Goal: Transaction & Acquisition: Subscribe to service/newsletter

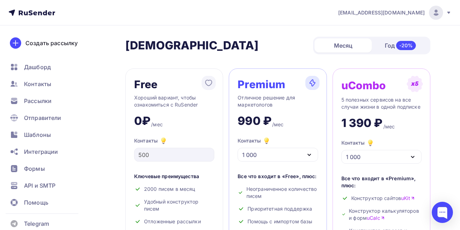
click at [354, 43] on div "Месяц" at bounding box center [343, 46] width 57 height 14
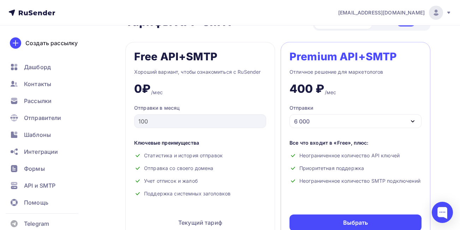
scroll to position [310, 0]
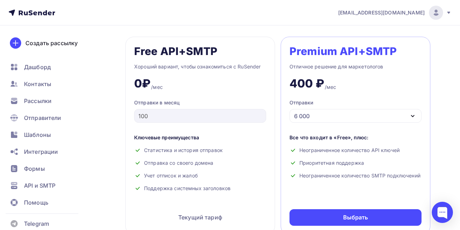
click at [367, 120] on div "6 000" at bounding box center [356, 116] width 132 height 14
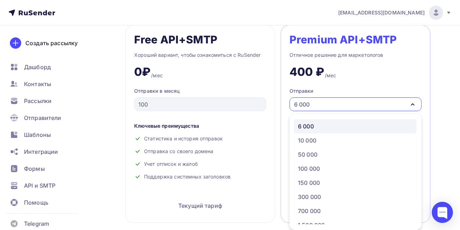
scroll to position [36, 0]
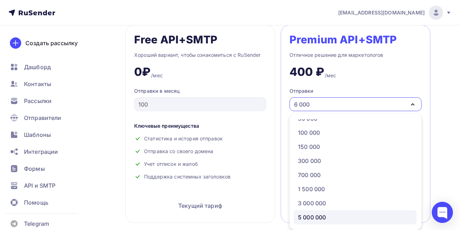
click at [323, 216] on div "5 000 000" at bounding box center [312, 217] width 28 height 8
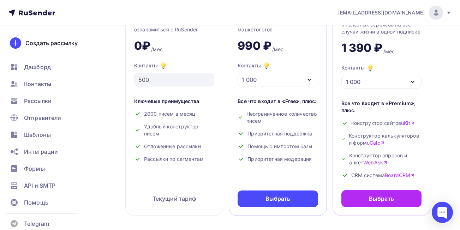
scroll to position [81, 0]
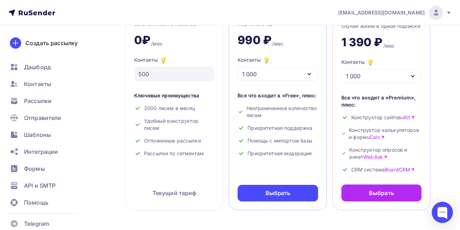
click at [297, 78] on div "1 000" at bounding box center [278, 74] width 80 height 14
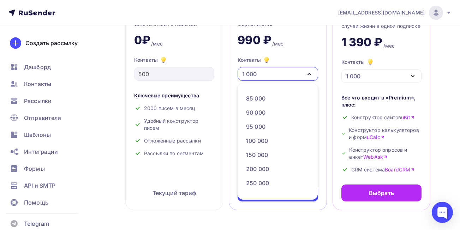
scroll to position [323, 0]
click at [282, 154] on div "200 000" at bounding box center [277, 155] width 63 height 8
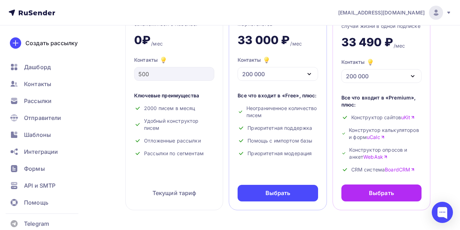
click at [275, 76] on div "200 000" at bounding box center [278, 74] width 80 height 14
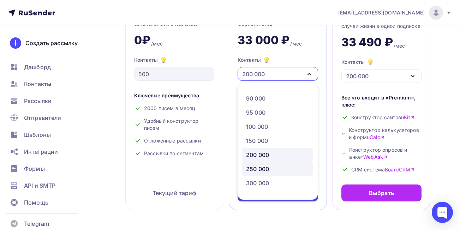
click at [282, 170] on div "250 000" at bounding box center [277, 169] width 63 height 8
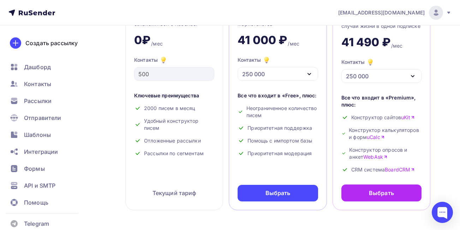
click at [280, 72] on div "250 000" at bounding box center [278, 74] width 80 height 14
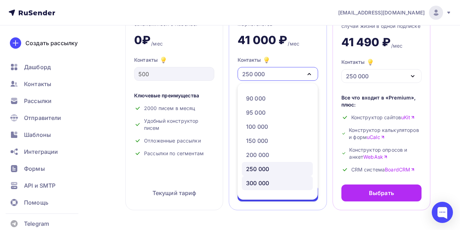
click at [269, 184] on div "300 000" at bounding box center [257, 183] width 23 height 8
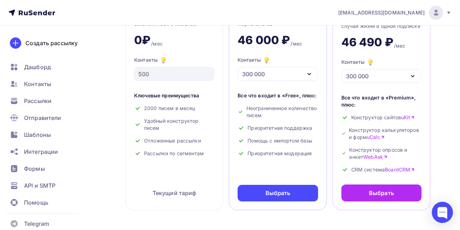
click at [296, 71] on div "300 000" at bounding box center [278, 74] width 80 height 14
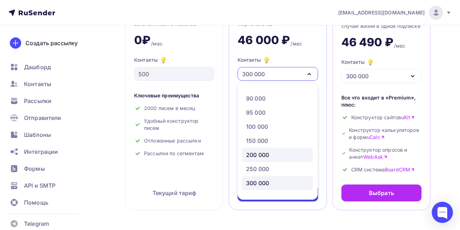
click at [265, 157] on div "200 000" at bounding box center [257, 155] width 23 height 8
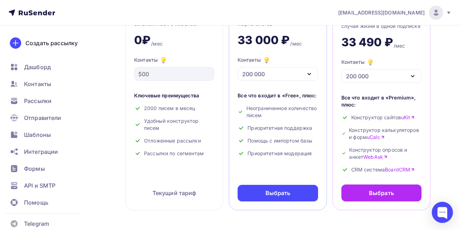
click at [278, 71] on div "200 000" at bounding box center [278, 74] width 80 height 14
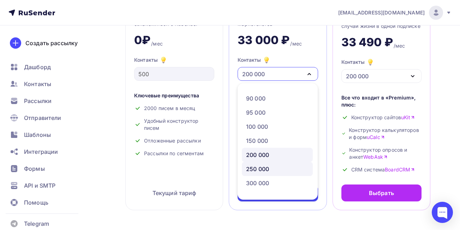
click at [293, 169] on div "250 000" at bounding box center [277, 169] width 63 height 8
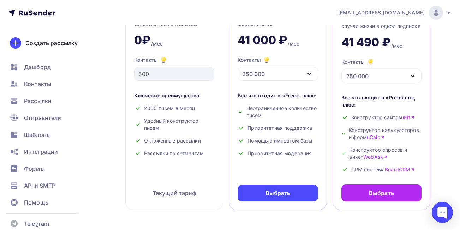
click at [289, 72] on div "250 000" at bounding box center [278, 74] width 80 height 14
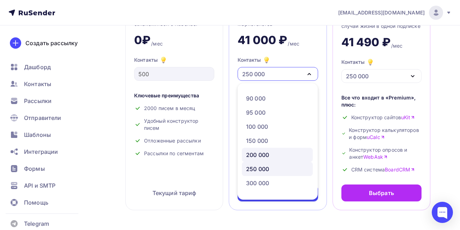
click at [278, 153] on div "200 000" at bounding box center [277, 155] width 63 height 8
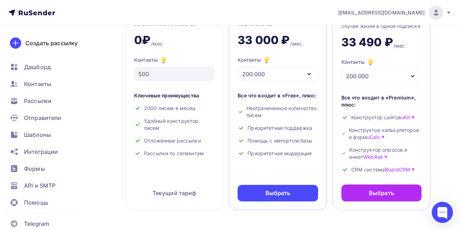
click at [267, 76] on div "200 000" at bounding box center [278, 74] width 80 height 14
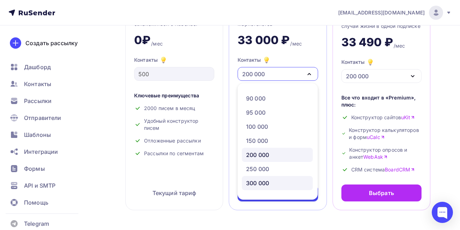
click at [288, 186] on div "300 000" at bounding box center [277, 183] width 63 height 8
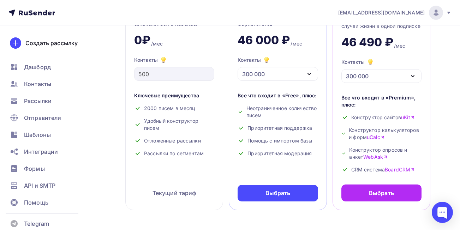
click at [275, 72] on div "300 000" at bounding box center [278, 74] width 80 height 14
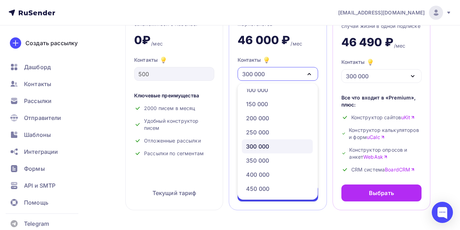
scroll to position [370, 0]
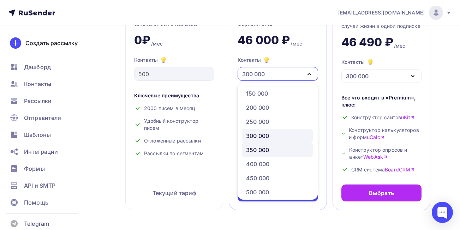
click at [282, 151] on div "350 000" at bounding box center [277, 150] width 63 height 8
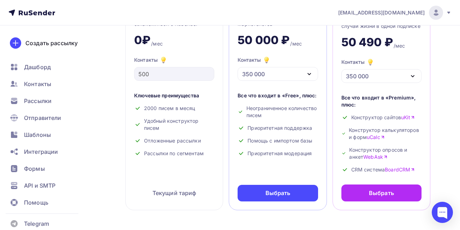
click at [285, 74] on div "350 000" at bounding box center [278, 74] width 80 height 14
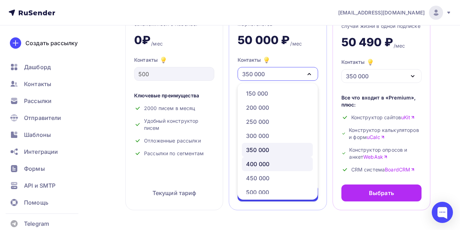
click at [286, 164] on div "400 000" at bounding box center [277, 164] width 63 height 8
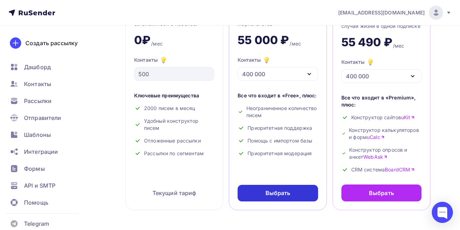
click at [286, 192] on div "Выбрать" at bounding box center [278, 193] width 25 height 8
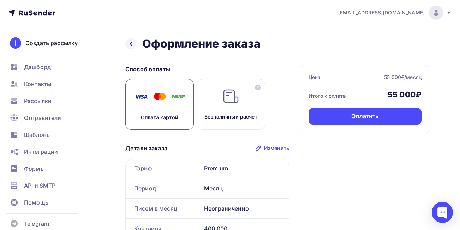
click at [151, 116] on p "Оплата картой" at bounding box center [159, 117] width 37 height 7
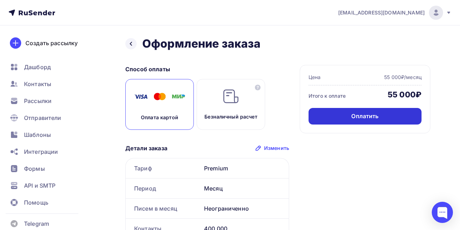
click at [349, 121] on div "Оплатить" at bounding box center [365, 116] width 113 height 17
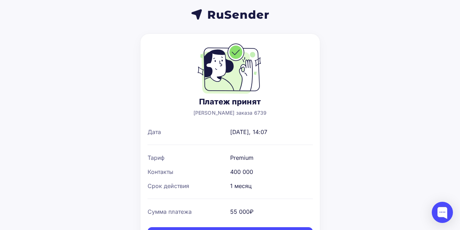
scroll to position [43, 0]
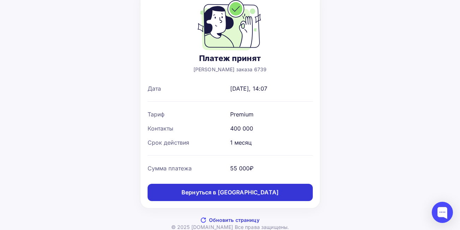
click at [249, 192] on div "Вернуться в [GEOGRAPHIC_DATA]" at bounding box center [230, 193] width 97 height 8
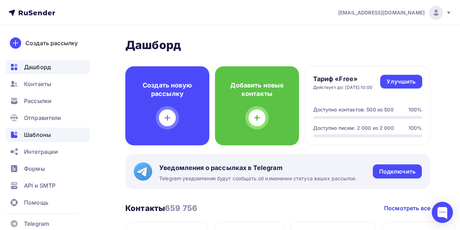
click at [47, 133] on span "Шаблоны" at bounding box center [37, 135] width 27 height 8
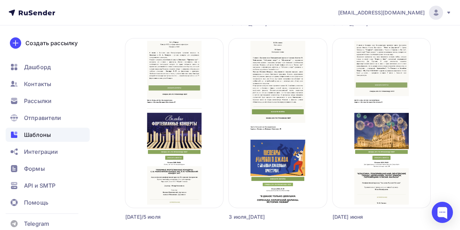
scroll to position [251, 0]
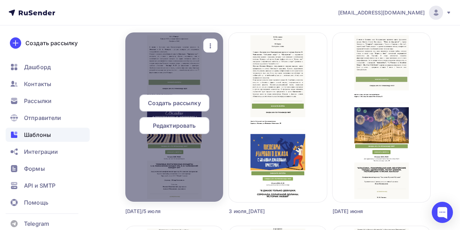
click at [210, 48] on icon "button" at bounding box center [210, 46] width 8 height 8
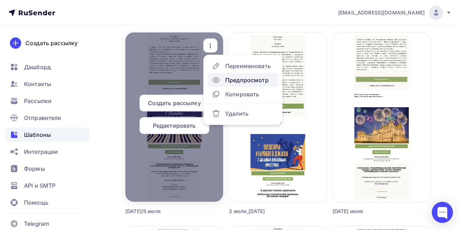
click at [238, 82] on div "Предпросмотр" at bounding box center [246, 80] width 43 height 8
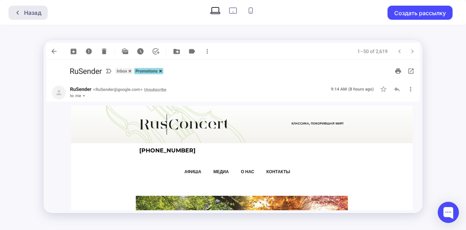
click at [41, 16] on div "Назад" at bounding box center [32, 12] width 17 height 8
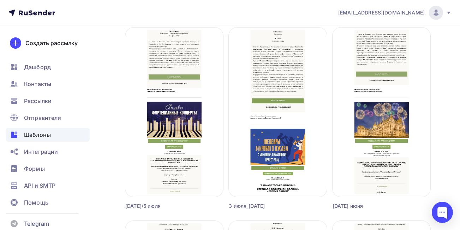
scroll to position [258, 0]
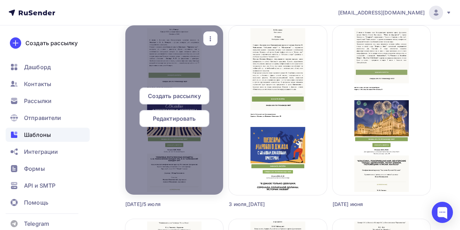
click at [188, 120] on span "Редактировать" at bounding box center [174, 119] width 43 height 8
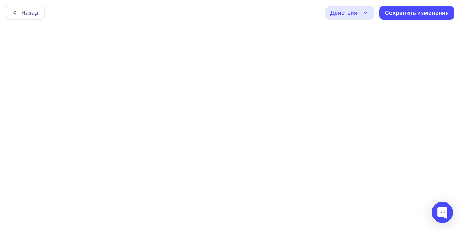
click at [342, 11] on div "Действия" at bounding box center [343, 12] width 27 height 8
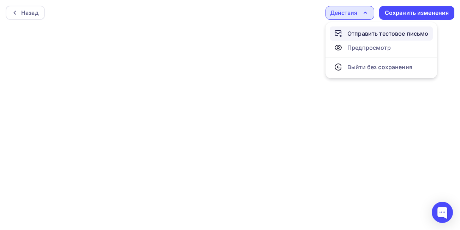
click at [353, 36] on div "Отправить тестовое письмо" at bounding box center [388, 33] width 81 height 8
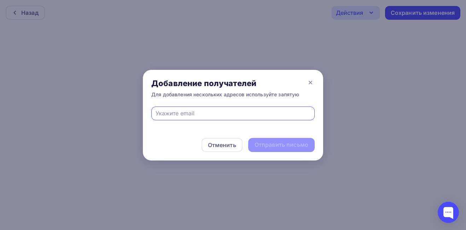
type input "[EMAIL_ADDRESS][DOMAIN_NAME]"
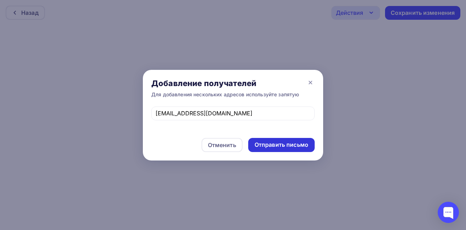
click at [267, 145] on div "Отправить письмо" at bounding box center [281, 145] width 54 height 8
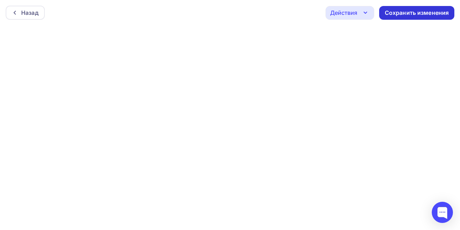
click at [402, 11] on div "Сохранить изменения" at bounding box center [417, 13] width 64 height 8
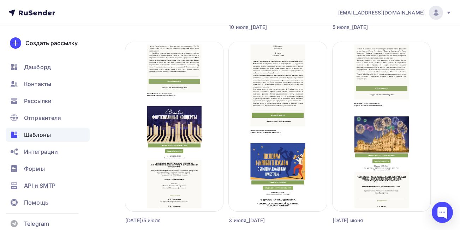
scroll to position [243, 0]
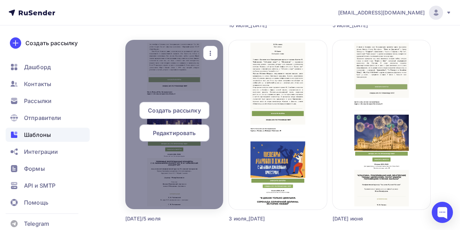
click at [213, 49] on icon "button" at bounding box center [210, 53] width 8 height 8
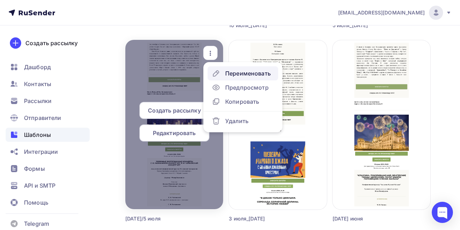
click at [241, 74] on div "Переименовать" at bounding box center [248, 73] width 46 height 8
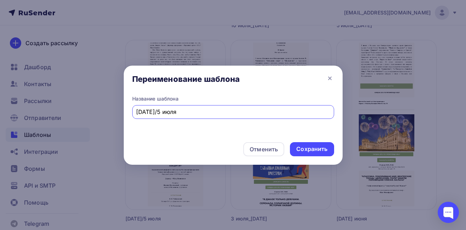
click at [154, 110] on input "[DATE]/5 июля" at bounding box center [233, 112] width 194 height 8
type input "[PERSON_NAME]/без даты"
click at [312, 153] on div "Сохранить" at bounding box center [311, 149] width 31 height 8
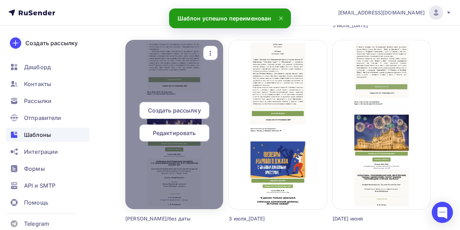
click at [211, 53] on icon "button" at bounding box center [210, 53] width 8 height 8
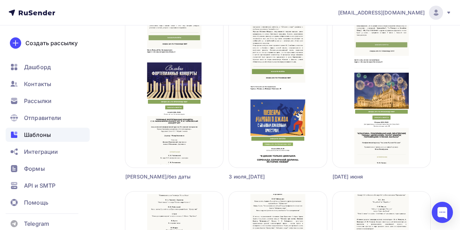
scroll to position [280, 0]
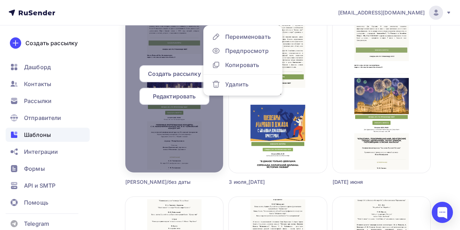
click at [184, 98] on span "Редактировать" at bounding box center [174, 96] width 43 height 8
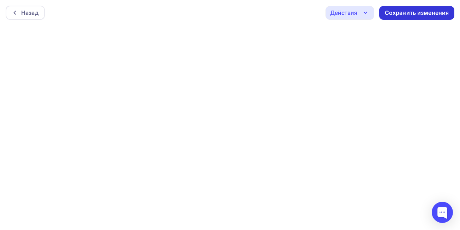
click at [405, 11] on div "Сохранить изменения" at bounding box center [417, 13] width 64 height 8
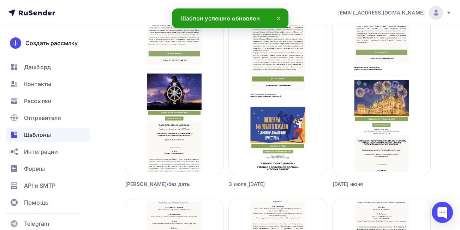
scroll to position [274, 0]
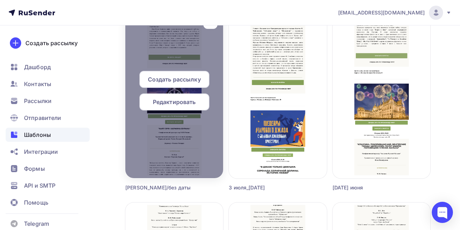
click at [184, 100] on span "Редактировать" at bounding box center [174, 102] width 43 height 8
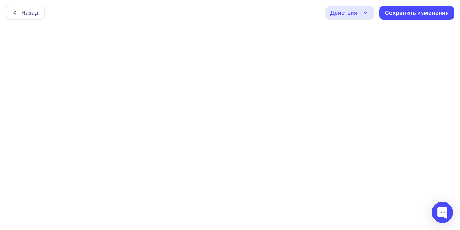
click at [334, 12] on div "Действия" at bounding box center [343, 12] width 27 height 8
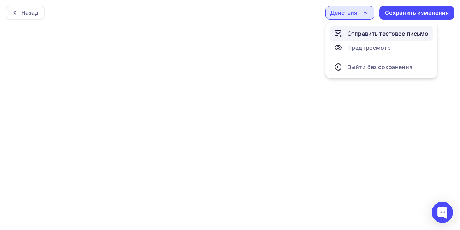
click at [364, 34] on div "Отправить тестовое письмо" at bounding box center [388, 33] width 81 height 8
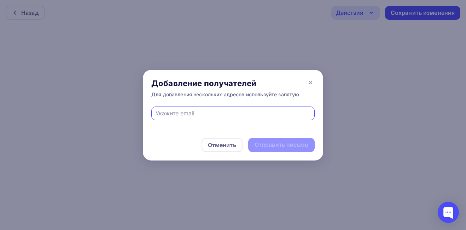
type input "[EMAIL_ADDRESS][DOMAIN_NAME]"
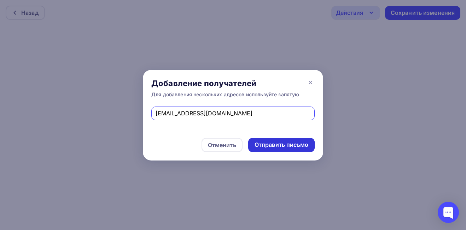
click at [275, 148] on div "Отправить письмо" at bounding box center [281, 145] width 54 height 8
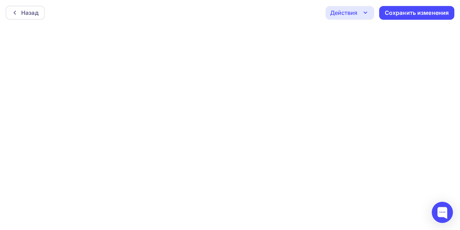
click at [344, 13] on div "Действия" at bounding box center [343, 12] width 27 height 8
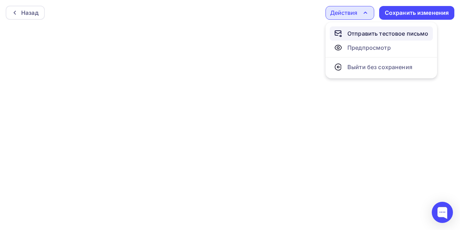
click at [361, 34] on div "Отправить тестовое письмо" at bounding box center [388, 33] width 81 height 8
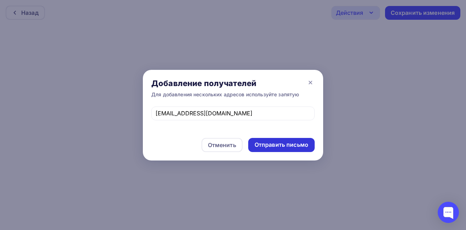
click at [284, 140] on div "Отправить письмо" at bounding box center [281, 145] width 66 height 14
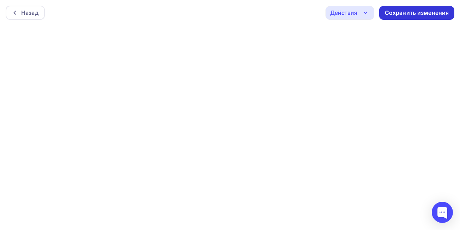
click at [395, 13] on div "Сохранить изменения" at bounding box center [417, 13] width 64 height 8
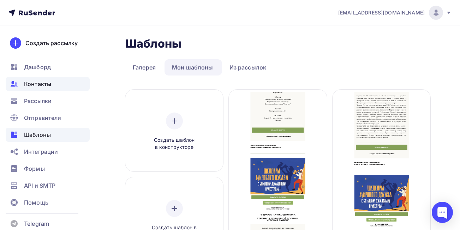
click at [26, 87] on span "Контакты" at bounding box center [37, 84] width 27 height 8
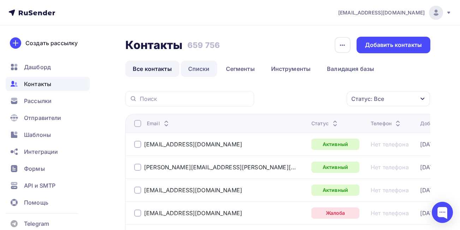
click at [193, 69] on link "Списки" at bounding box center [199, 69] width 36 height 16
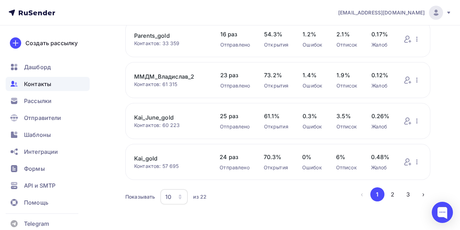
scroll to position [316, 0]
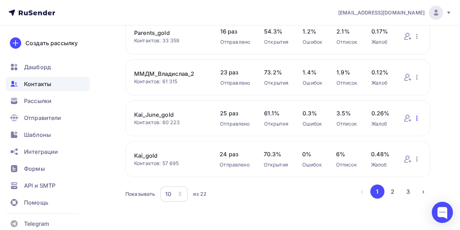
click at [418, 119] on icon "button" at bounding box center [417, 118] width 8 height 8
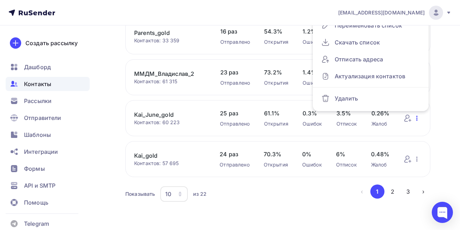
scroll to position [312, 0]
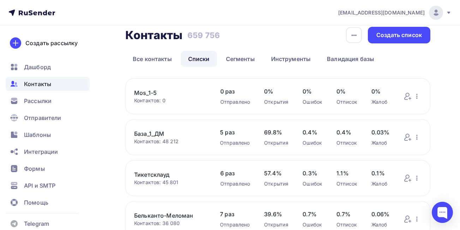
scroll to position [0, 0]
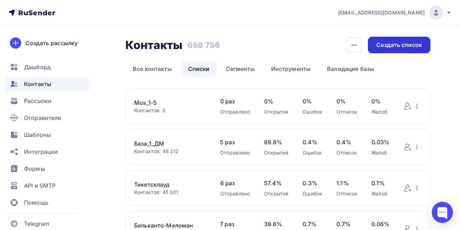
click at [398, 43] on div "Создать список" at bounding box center [400, 45] width 46 height 8
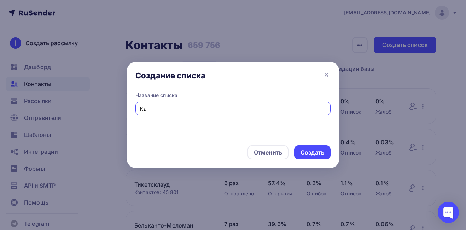
type input "K"
type input "Intickets_1"
click at [308, 152] on div "Создать" at bounding box center [312, 153] width 24 height 8
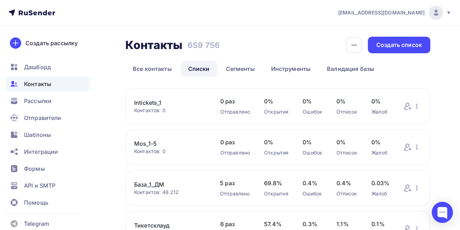
click at [147, 102] on link "Intickets_1" at bounding box center [170, 103] width 72 height 8
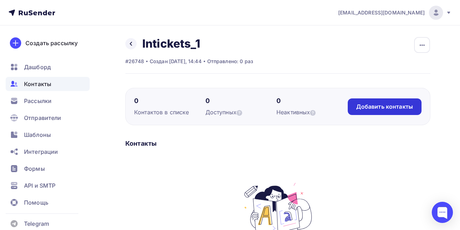
click at [377, 105] on div "Добавить контакты" at bounding box center [385, 107] width 57 height 8
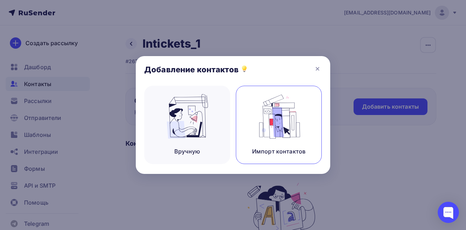
click at [284, 117] on img at bounding box center [278, 116] width 47 height 45
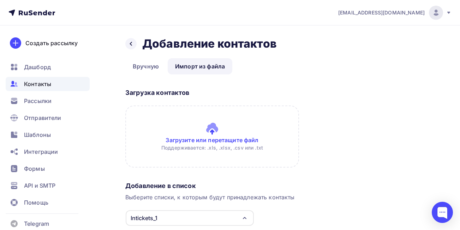
click at [213, 141] on input "file" at bounding box center [212, 137] width 174 height 62
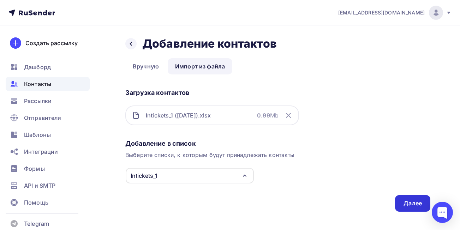
click at [401, 201] on div "Далее" at bounding box center [412, 203] width 35 height 17
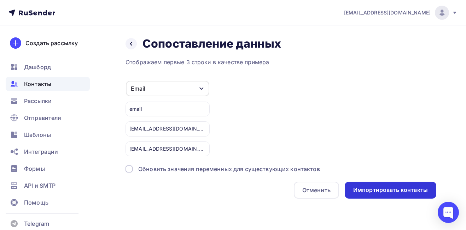
click at [386, 188] on div "Импортировать контакты" at bounding box center [390, 190] width 75 height 8
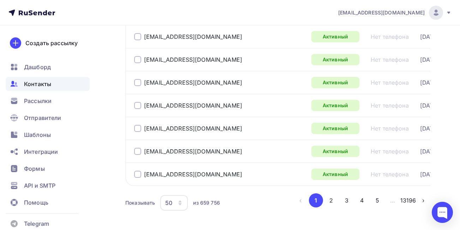
scroll to position [1129, 0]
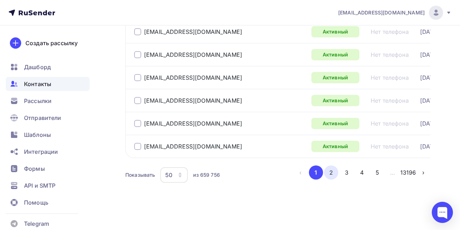
click at [332, 173] on button "2" at bounding box center [331, 173] width 14 height 14
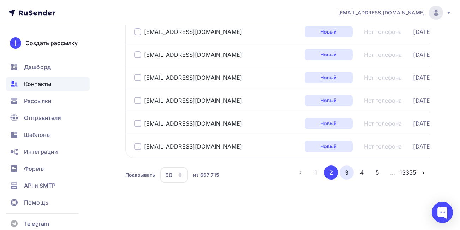
click at [347, 172] on button "3" at bounding box center [347, 173] width 14 height 14
click at [50, 80] on span "Контакты" at bounding box center [37, 84] width 27 height 8
click at [29, 85] on span "Контакты" at bounding box center [37, 84] width 27 height 8
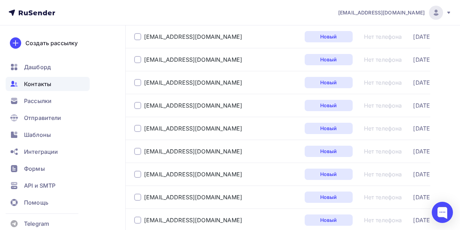
scroll to position [0, 0]
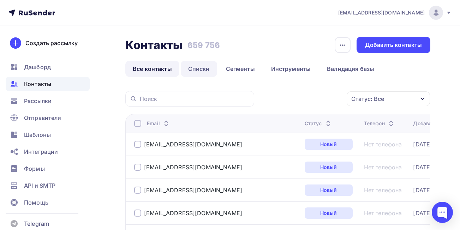
click at [199, 69] on link "Списки" at bounding box center [199, 69] width 36 height 16
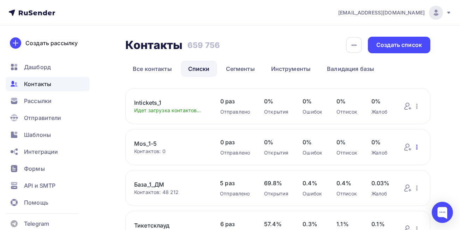
click at [418, 149] on icon "button" at bounding box center [417, 147] width 1 height 5
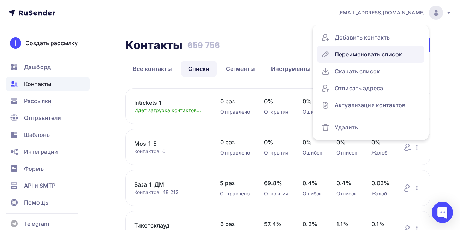
click at [379, 55] on div "Переименовать список" at bounding box center [371, 54] width 99 height 11
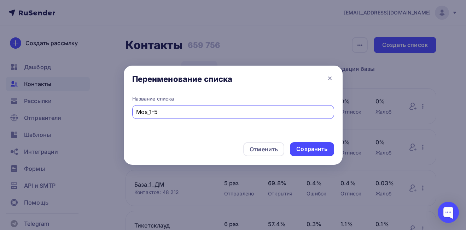
click at [173, 114] on input "Mos_1-5" at bounding box center [233, 112] width 194 height 8
type input "M"
type input "Intickets_2"
click at [316, 152] on div "Сохранить" at bounding box center [311, 149] width 31 height 8
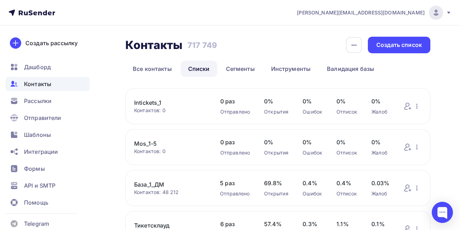
click at [147, 101] on link "Intickets_1" at bounding box center [170, 103] width 72 height 8
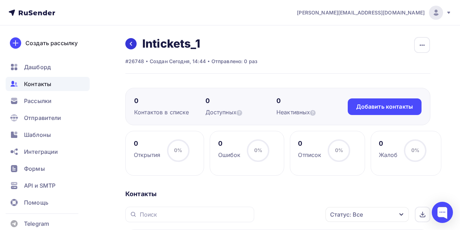
click at [127, 45] on link at bounding box center [130, 43] width 11 height 11
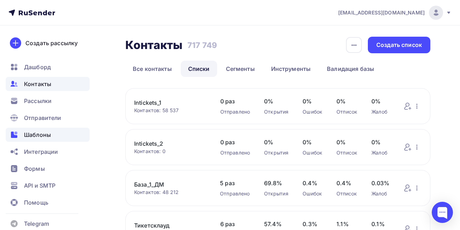
click at [38, 135] on span "Шаблоны" at bounding box center [37, 135] width 27 height 8
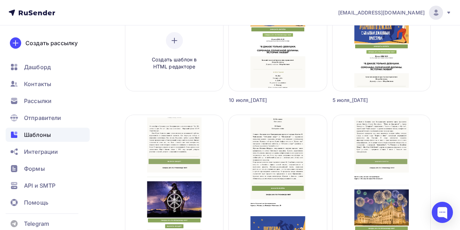
scroll to position [287, 0]
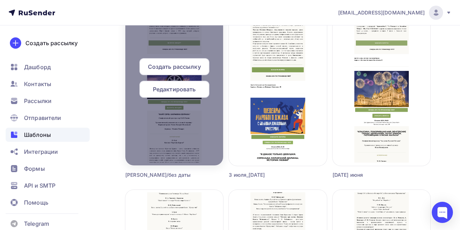
click at [185, 64] on span "Создать рассылку" at bounding box center [174, 67] width 53 height 8
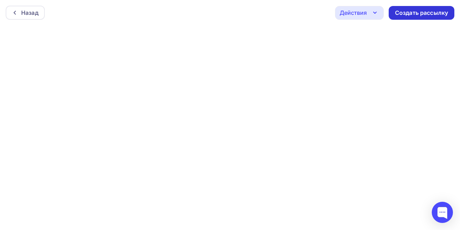
click at [415, 16] on div "Создать рассылку" at bounding box center [421, 13] width 53 height 8
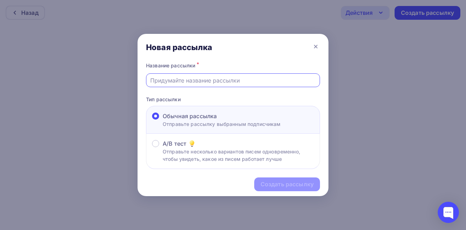
click at [209, 79] on input "text" at bounding box center [233, 80] width 166 height 8
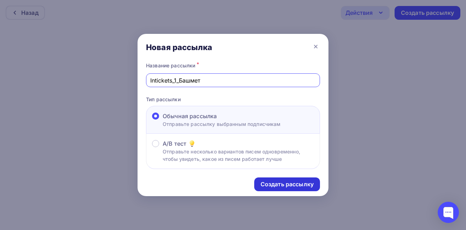
type input "Intickets_1_Башмет"
click at [296, 182] on div "Создать рассылку" at bounding box center [286, 185] width 53 height 8
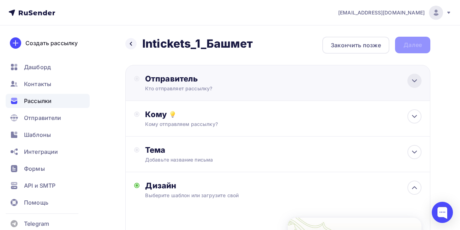
click at [412, 84] on icon at bounding box center [415, 81] width 8 height 8
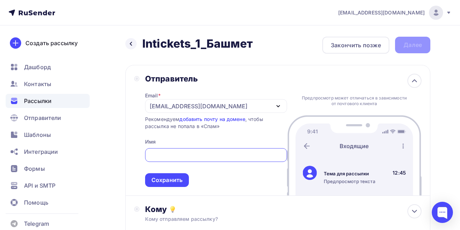
click at [221, 77] on div "Отправитель" at bounding box center [216, 79] width 142 height 10
click at [274, 102] on div "[EMAIL_ADDRESS][DOMAIN_NAME]" at bounding box center [216, 106] width 142 height 14
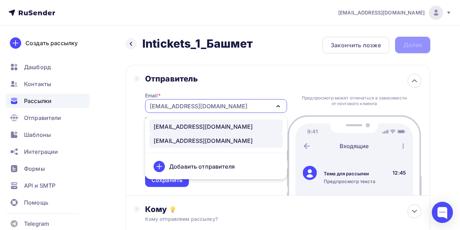
click at [207, 124] on div "[EMAIL_ADDRESS][DOMAIN_NAME]" at bounding box center [203, 127] width 99 height 8
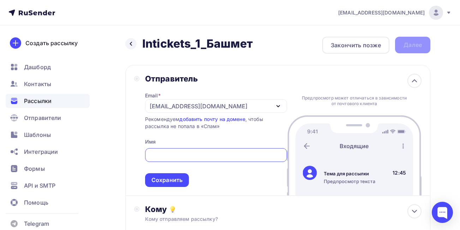
click at [207, 153] on input "text" at bounding box center [216, 155] width 134 height 8
type input "РУСКОНЦЕРТ"
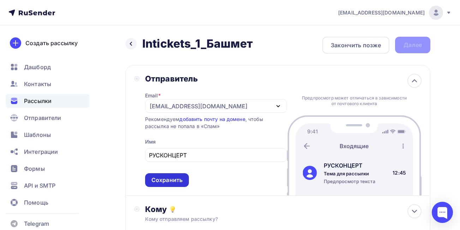
click at [177, 181] on div "Сохранить" at bounding box center [167, 180] width 31 height 8
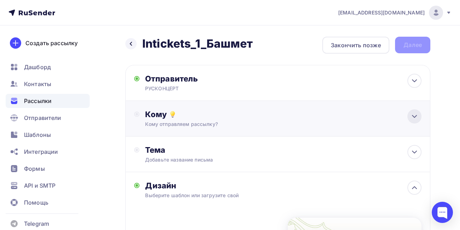
click at [417, 117] on icon at bounding box center [415, 116] width 8 height 8
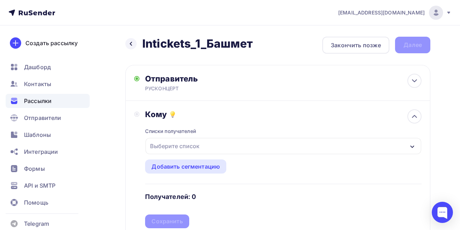
click at [326, 145] on div "Выберите список" at bounding box center [284, 146] width 276 height 16
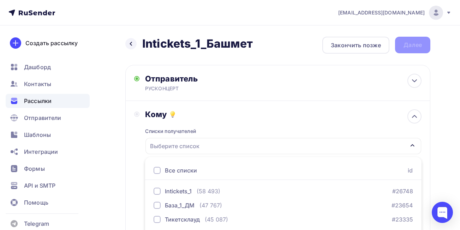
scroll to position [110, 0]
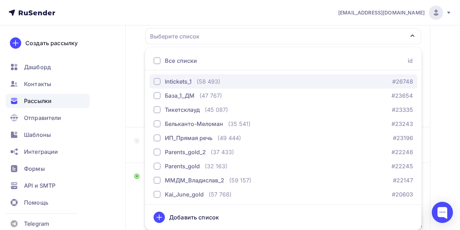
click at [158, 83] on div "button" at bounding box center [157, 81] width 7 height 7
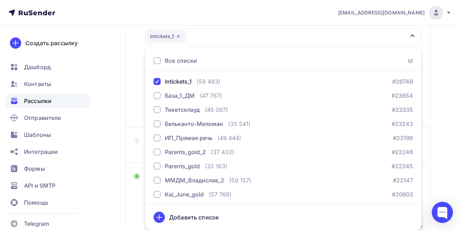
click at [450, 115] on div "Назад Intickets_1_Башмет Intickets_1_Башмет Закончить позже Далее Отправитель Р…" at bounding box center [230, 158] width 460 height 485
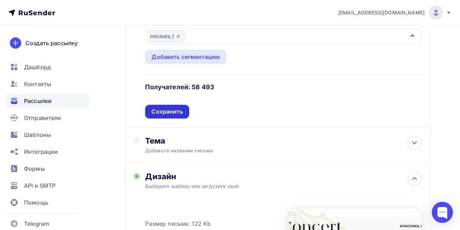
click at [177, 116] on div "Сохранить" at bounding box center [167, 112] width 31 height 8
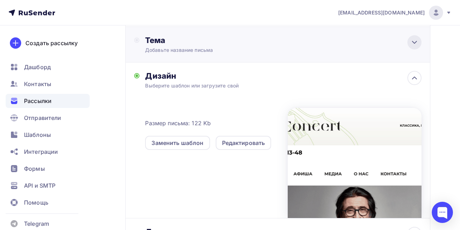
click at [412, 45] on icon at bounding box center [415, 42] width 8 height 8
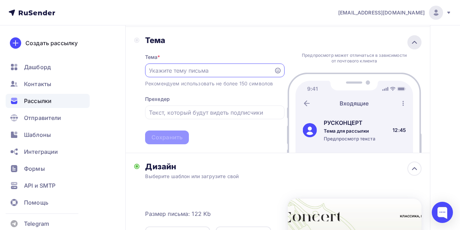
scroll to position [0, 0]
click at [204, 71] on input "text" at bounding box center [209, 70] width 121 height 8
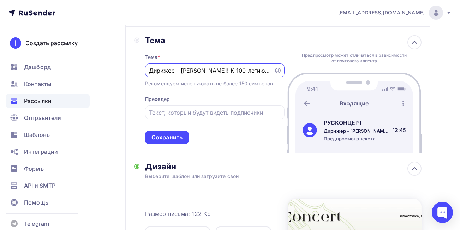
drag, startPoint x: 270, startPoint y: 71, endPoint x: 149, endPoint y: 72, distance: 120.9
click at [149, 72] on div "Дирижер - Юрий Башмет! К 100-летию Андрея Эшпая!" at bounding box center [215, 71] width 140 height 14
type input "Дирижер - Юрий Башмет! К 100-летию Андрея Эшпая!"
click at [184, 112] on input "text" at bounding box center [214, 112] width 131 height 8
paste input "Дирижер - Юрий Башмет! К 100-летию Андрея Эшпая!"
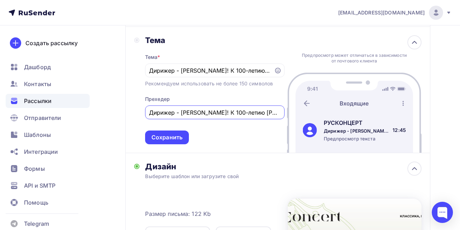
scroll to position [0, 22]
type input "Дирижер - Юрий Башмет! К 100-летию Андрея Эшпая!"
click at [183, 137] on div "Сохранить" at bounding box center [167, 138] width 44 height 14
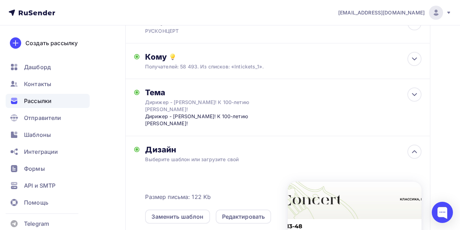
scroll to position [0, 0]
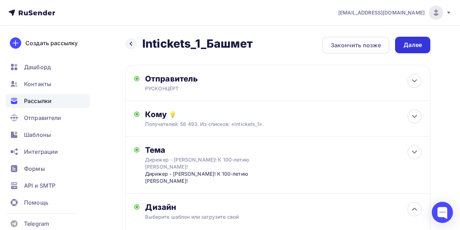
click at [418, 47] on div "Далее" at bounding box center [413, 45] width 18 height 8
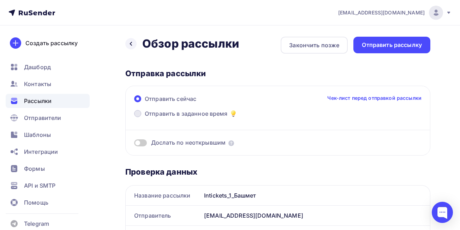
click at [138, 116] on span at bounding box center [137, 113] width 7 height 7
click at [145, 118] on input "Отправить в заданное время" at bounding box center [145, 118] width 0 height 0
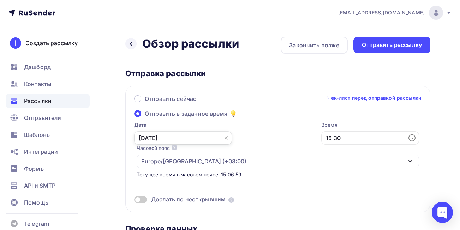
click at [172, 139] on input "07.09.2025" at bounding box center [183, 137] width 98 height 13
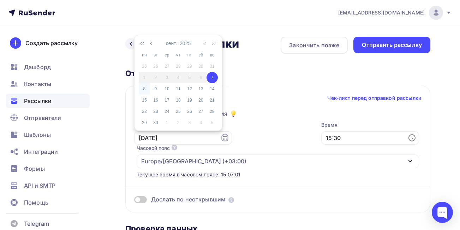
click at [146, 90] on div "8" at bounding box center [144, 89] width 11 height 6
type input "08.09.2025"
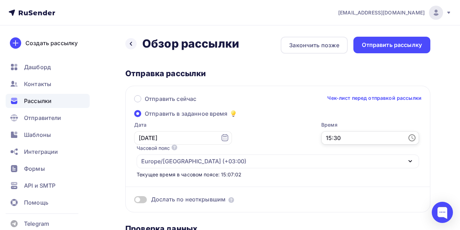
click at [353, 142] on input "15:30" at bounding box center [371, 137] width 98 height 13
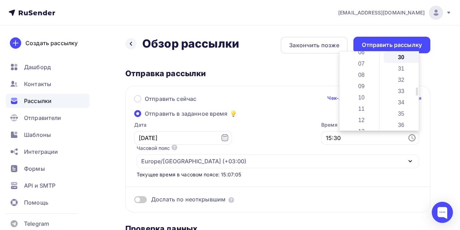
scroll to position [71, 0]
drag, startPoint x: 378, startPoint y: 98, endPoint x: 376, endPoint y: 77, distance: 21.0
click at [379, 76] on div "00 01 02 03 04 05 06 07 08 09 10 11 12 13 14 15 16 17 18 19 20 21 22 23" at bounding box center [360, 91] width 40 height 79
click at [368, 77] on li "08" at bounding box center [362, 76] width 36 height 11
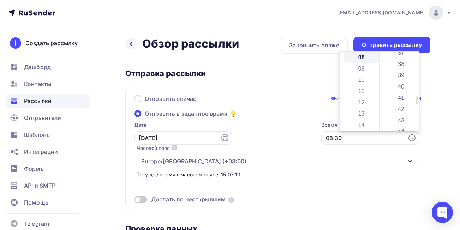
drag, startPoint x: 418, startPoint y: 88, endPoint x: 418, endPoint y: 98, distance: 9.2
click at [418, 98] on div "00 01 02 03 04 05 06 07 08 09 10 11 12 13 14 15 16 17 18 19 20 21 22 23 24 25 2…" at bounding box center [400, 91] width 40 height 79
click at [406, 87] on li "40" at bounding box center [402, 86] width 36 height 11
type input "08:40"
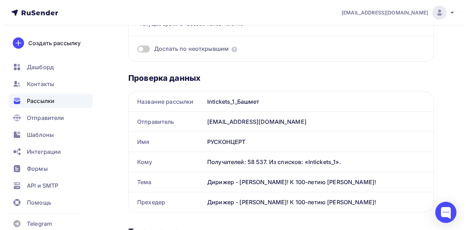
scroll to position [0, 0]
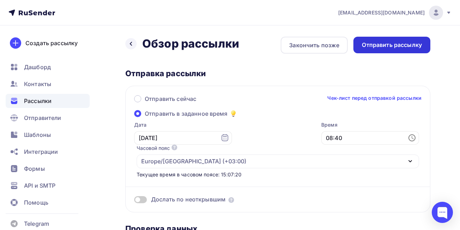
click at [409, 47] on div "Отправить рассылку" at bounding box center [392, 45] width 60 height 8
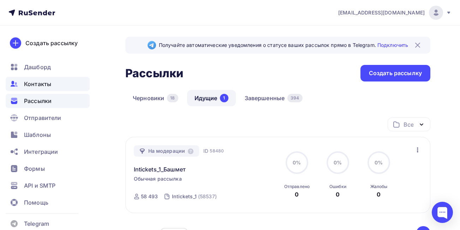
click at [42, 83] on span "Контакты" at bounding box center [37, 84] width 27 height 8
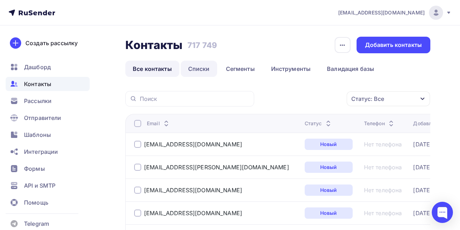
click at [201, 72] on link "Списки" at bounding box center [199, 69] width 36 height 16
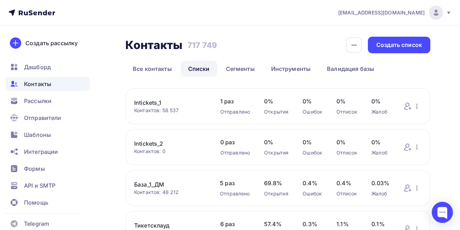
click at [155, 145] on link "Intickets_2" at bounding box center [170, 144] width 72 height 8
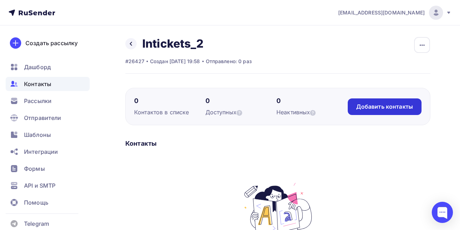
click at [397, 107] on div "Добавить контакты" at bounding box center [385, 107] width 57 height 8
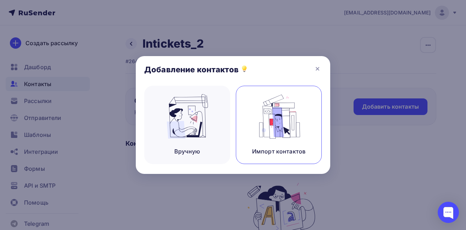
click at [268, 112] on img at bounding box center [278, 116] width 47 height 45
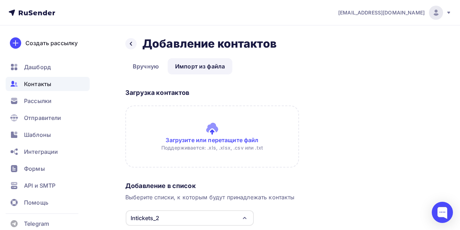
click at [235, 140] on input "file" at bounding box center [212, 137] width 174 height 62
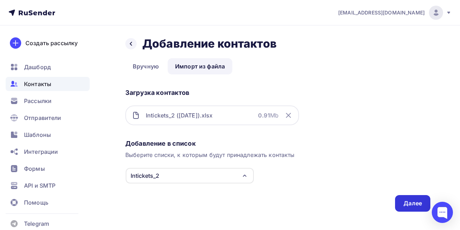
click at [402, 201] on div "Далее" at bounding box center [412, 203] width 35 height 17
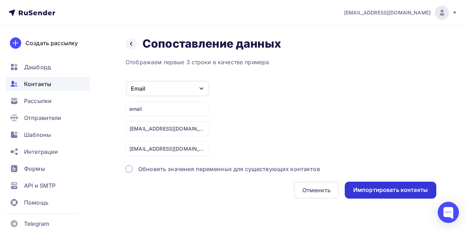
click at [385, 194] on div "Импортировать контакты" at bounding box center [390, 190] width 75 height 8
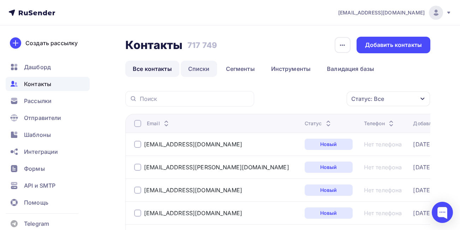
click at [200, 69] on link "Списки" at bounding box center [199, 69] width 36 height 16
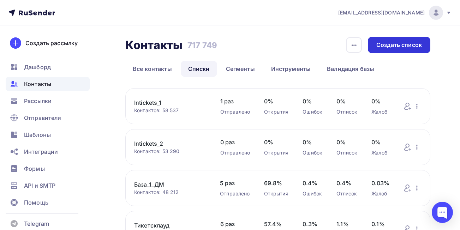
click at [401, 47] on div "Создать список" at bounding box center [400, 45] width 46 height 8
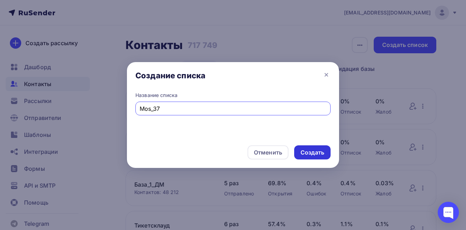
type input "Mos_37"
click at [316, 151] on div "Создать" at bounding box center [312, 153] width 24 height 8
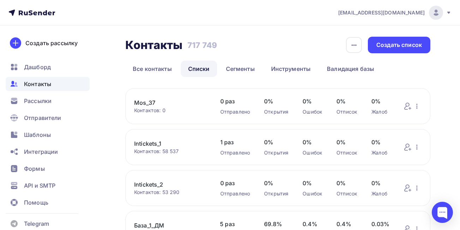
click at [146, 105] on link "Mos_37" at bounding box center [170, 103] width 72 height 8
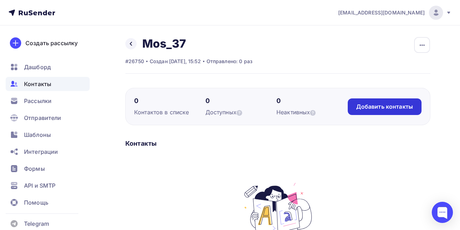
click at [368, 109] on div "Добавить контакты" at bounding box center [385, 107] width 57 height 8
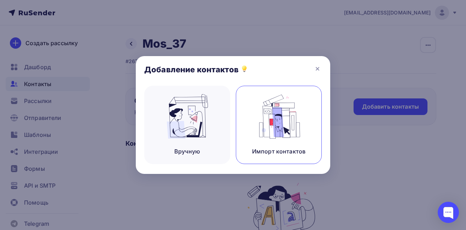
click at [277, 126] on img at bounding box center [278, 116] width 47 height 45
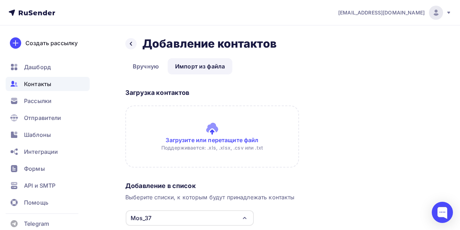
click at [217, 139] on input "file" at bounding box center [212, 137] width 174 height 62
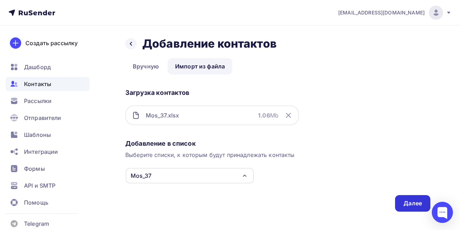
click at [409, 201] on div "Далее" at bounding box center [413, 204] width 18 height 8
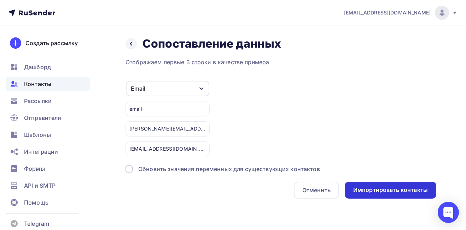
click at [375, 186] on div "Импортировать контакты" at bounding box center [391, 190] width 92 height 17
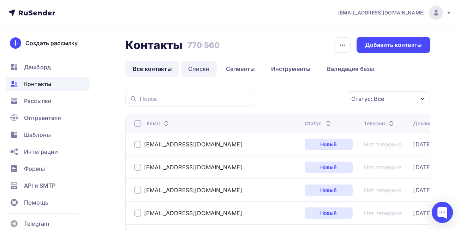
click at [193, 72] on link "Списки" at bounding box center [199, 69] width 36 height 16
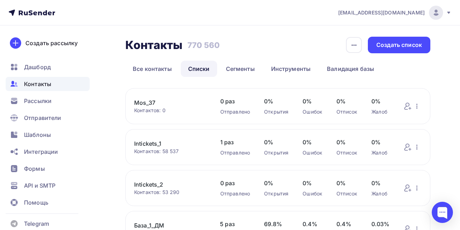
click at [142, 104] on link "Mos_37" at bounding box center [170, 103] width 72 height 8
